Goal: Complete application form

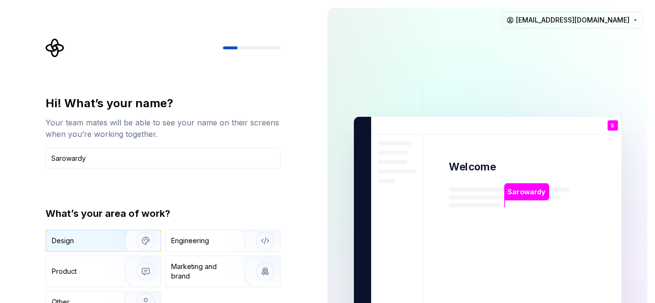
type input "Sarowardy"
click at [134, 241] on img "button" at bounding box center [139, 241] width 61 height 64
click at [466, 229] on rect at bounding box center [462, 231] width 26 height 12
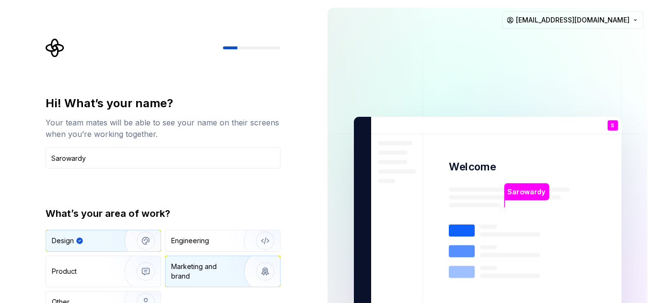
click at [195, 269] on div "Marketing and brand" at bounding box center [203, 271] width 65 height 19
click at [101, 238] on div "Design" at bounding box center [82, 241] width 60 height 10
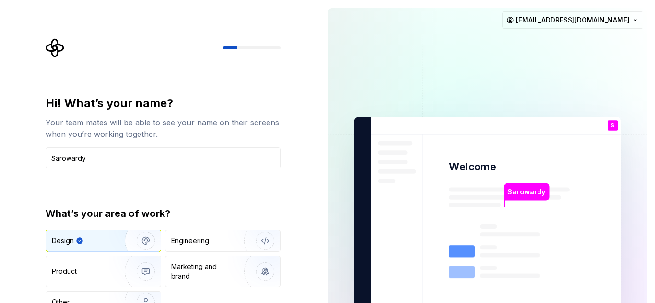
click at [146, 238] on img "button" at bounding box center [139, 241] width 61 height 64
